Goal: Information Seeking & Learning: Learn about a topic

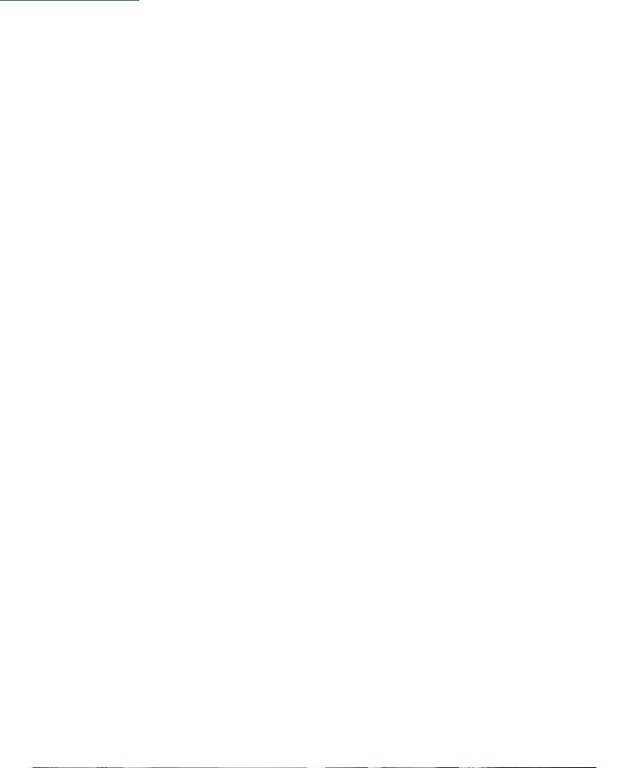
scroll to position [1309, 0]
click at [381, 311] on h2 "DAS GERSTL Family Retreat" at bounding box center [455, 321] width 241 height 21
click at [596, 286] on icon at bounding box center [596, 304] width 45 height 37
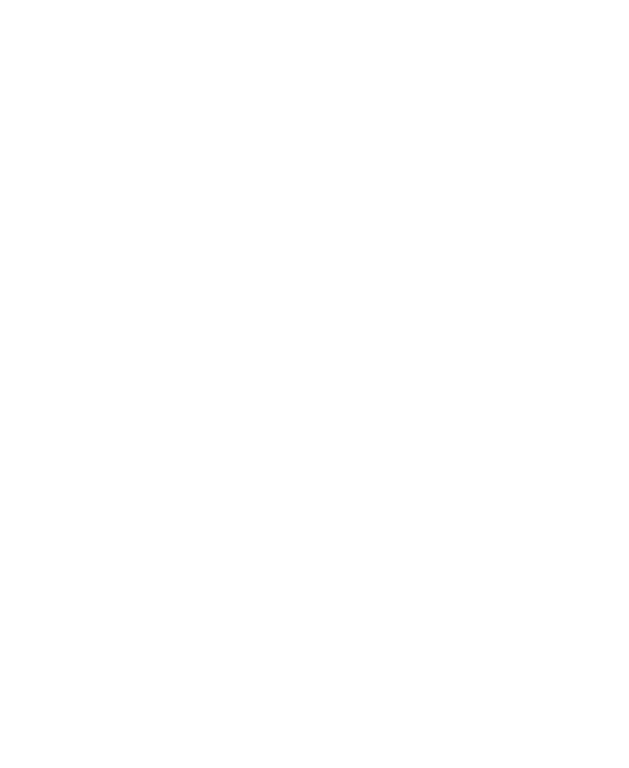
click at [599, 286] on icon at bounding box center [596, 304] width 45 height 37
click at [600, 286] on icon at bounding box center [596, 304] width 45 height 37
click at [599, 286] on icon at bounding box center [596, 304] width 45 height 37
click at [592, 286] on icon at bounding box center [596, 304] width 45 height 37
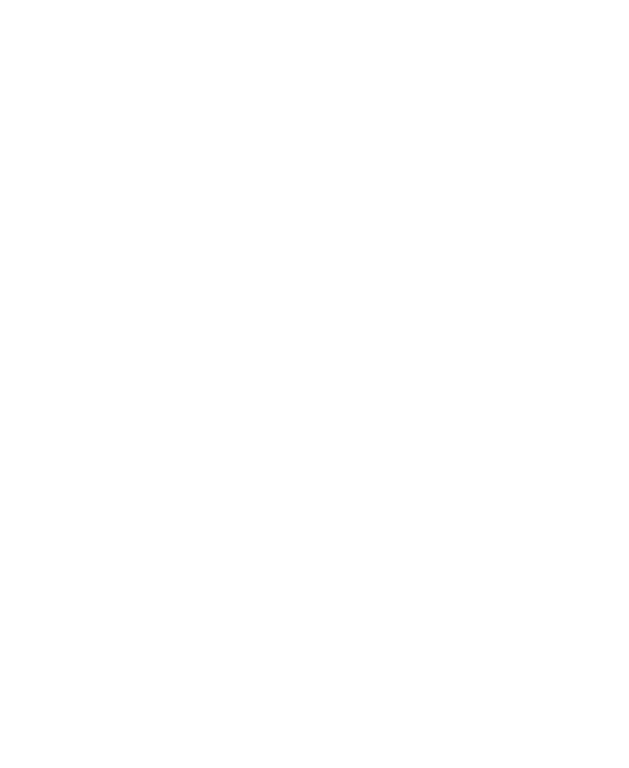
click at [596, 301] on icon at bounding box center [596, 319] width 45 height 37
click at [600, 220] on icon at bounding box center [596, 229] width 35 height 29
click at [373, 373] on link "mehr erfahren" at bounding box center [382, 379] width 95 height 12
click at [598, 61] on icon at bounding box center [596, 61] width 35 height 29
click at [598, 301] on icon at bounding box center [596, 319] width 45 height 37
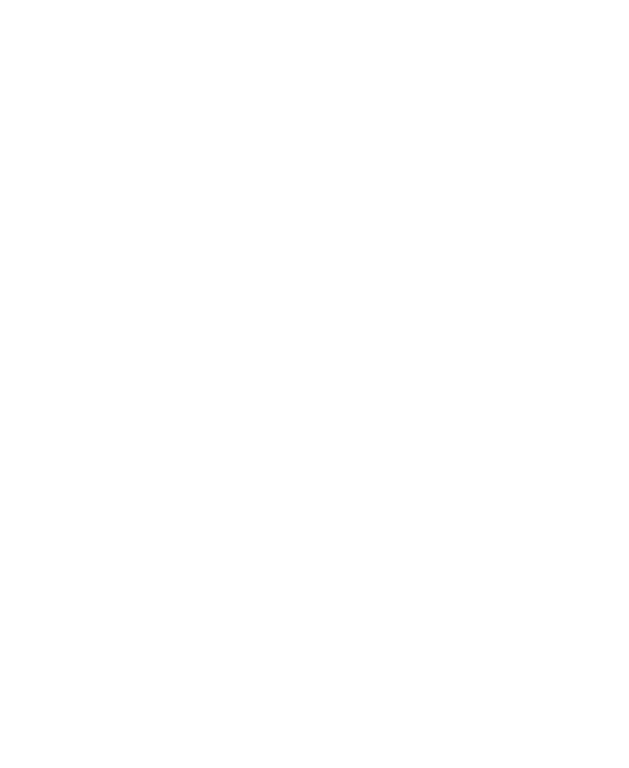
click at [595, 301] on icon at bounding box center [596, 319] width 45 height 37
click at [595, 286] on icon at bounding box center [596, 304] width 45 height 37
click at [600, 286] on icon at bounding box center [596, 304] width 45 height 37
click at [592, 286] on icon at bounding box center [596, 304] width 45 height 37
click at [598, 293] on icon at bounding box center [596, 311] width 45 height 37
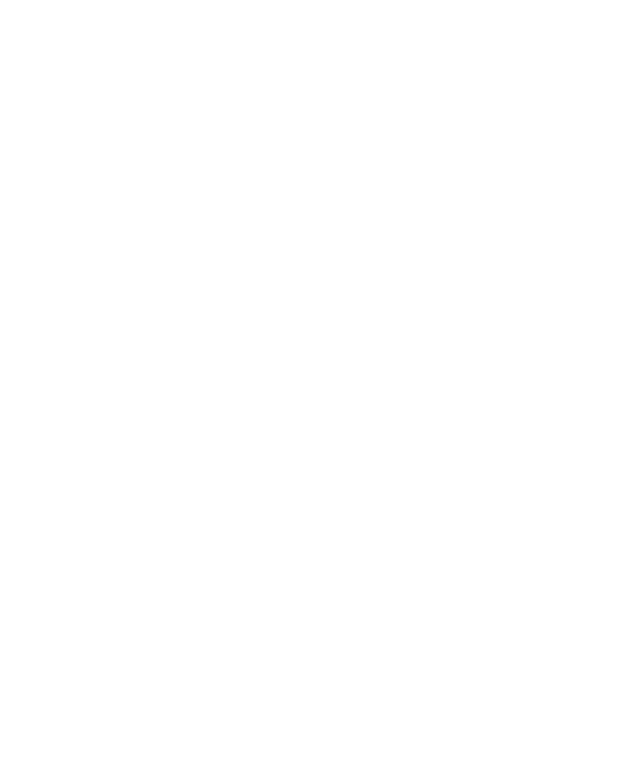
click at [598, 293] on icon at bounding box center [596, 311] width 45 height 37
click at [599, 293] on icon at bounding box center [596, 311] width 45 height 37
click at [586, 286] on icon at bounding box center [596, 304] width 45 height 37
click at [590, 286] on icon at bounding box center [596, 304] width 45 height 37
click at [597, 286] on icon at bounding box center [596, 304] width 45 height 37
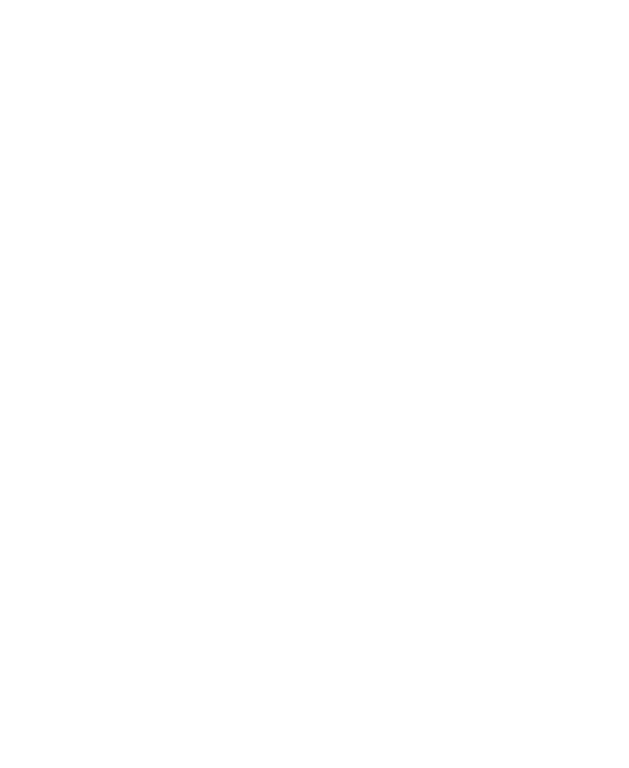
click at [600, 286] on icon at bounding box center [596, 304] width 45 height 37
click at [599, 286] on icon at bounding box center [596, 304] width 45 height 37
click at [595, 286] on icon at bounding box center [596, 304] width 45 height 37
click at [595, 301] on icon at bounding box center [596, 319] width 45 height 37
click at [594, 301] on icon at bounding box center [596, 319] width 45 height 37
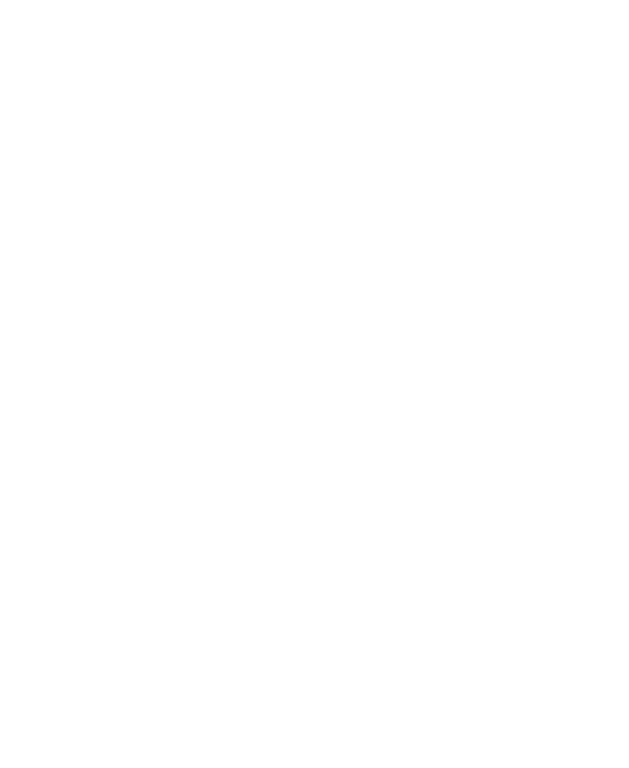
click at [35, 301] on icon at bounding box center [33, 319] width 45 height 37
click at [375, 373] on link "mehr erfahren" at bounding box center [382, 379] width 95 height 12
click at [594, 64] on icon at bounding box center [596, 61] width 35 height 29
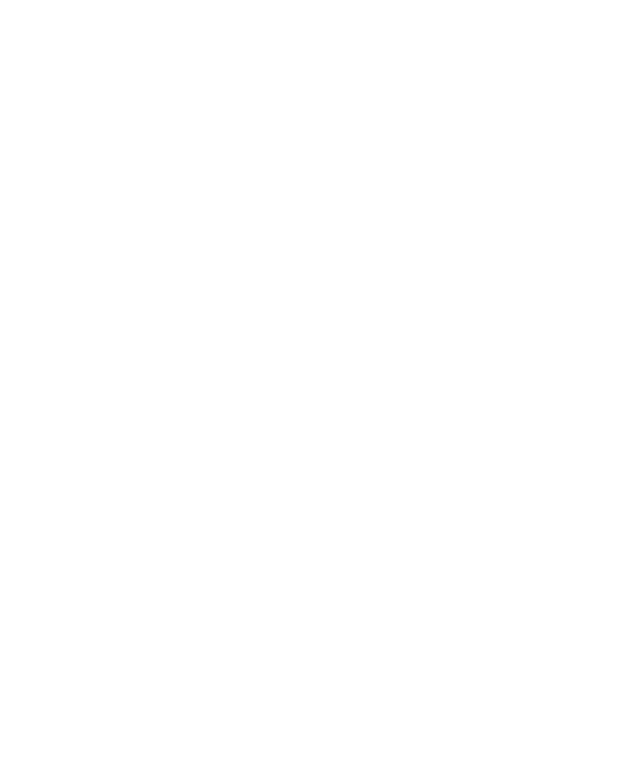
click at [224, 513] on div "Angebote" at bounding box center [242, 546] width 131 height 66
